Goal: Information Seeking & Learning: Learn about a topic

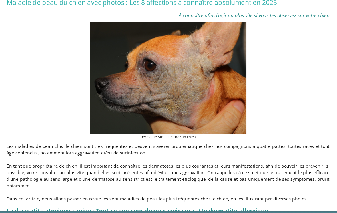
scroll to position [114, 0]
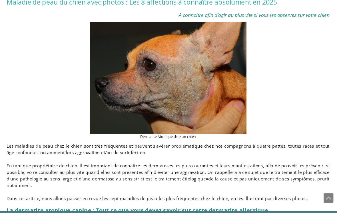
click at [151, 183] on p at bounding box center [168, 186] width 294 height 6
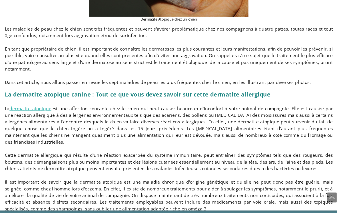
scroll to position [218, 0]
click at [118, 150] on p "Cette dermatite allergique qui résulte d'une réaction exacerbée du système immu…" at bounding box center [168, 159] width 294 height 18
click at [106, 174] on p "Il est important de savoir que la dermatite atopique est une maladie chronique …" at bounding box center [168, 189] width 294 height 30
click at [21, 204] on p at bounding box center [168, 207] width 294 height 6
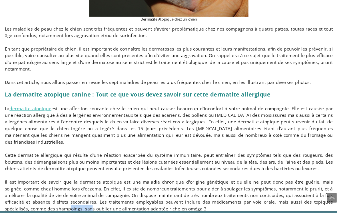
click at [21, 210] on p "La dermatite atopique peut affecter différentes races de chiens et certains chi…" at bounding box center [168, 216] width 294 height 12
click at [21, 204] on p at bounding box center [168, 207] width 294 height 6
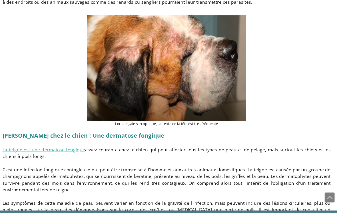
scroll to position [916, 0]
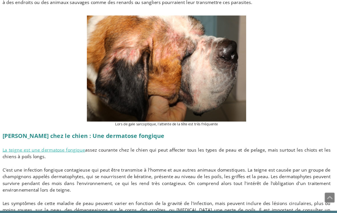
click at [214, 187] on p at bounding box center [168, 190] width 294 height 6
click at [199, 193] on p "Les symptômes de cette maladie de peau peuvent varier en fonction de la gravité…" at bounding box center [168, 205] width 294 height 24
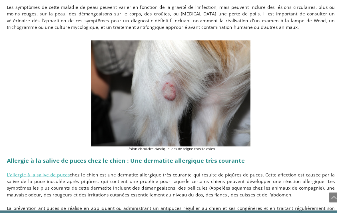
scroll to position [1093, 0]
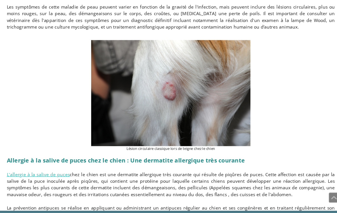
click at [210, 197] on p "La prévention antipuces se réalise en appliquant ou administrant un antipuces r…" at bounding box center [168, 209] width 294 height 24
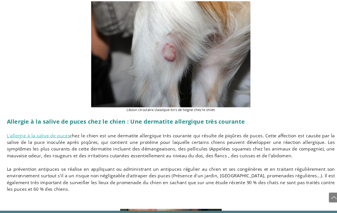
scroll to position [1127, 0]
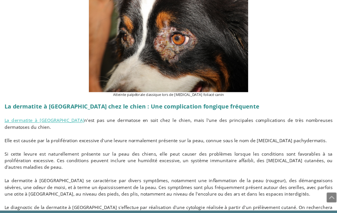
scroll to position [1775, 0]
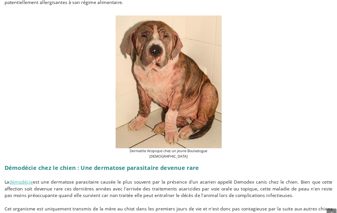
scroll to position [476, 0]
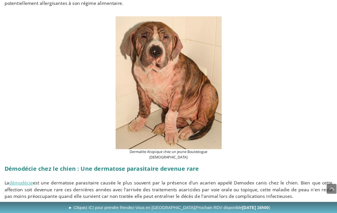
scroll to position [454, 0]
